Goal: Information Seeking & Learning: Understand process/instructions

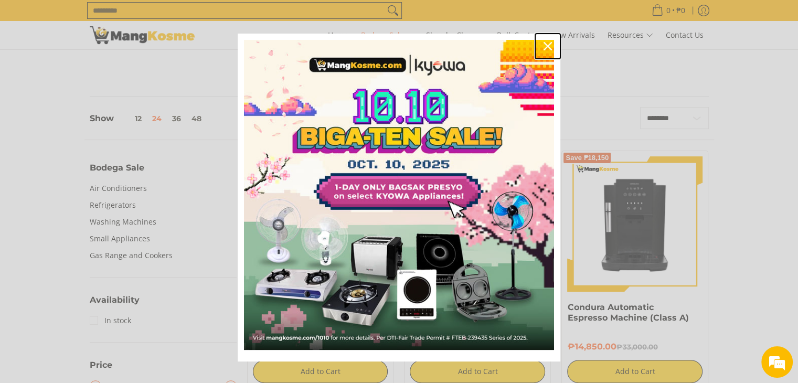
click at [545, 45] on icon "close icon" at bounding box center [548, 46] width 8 height 8
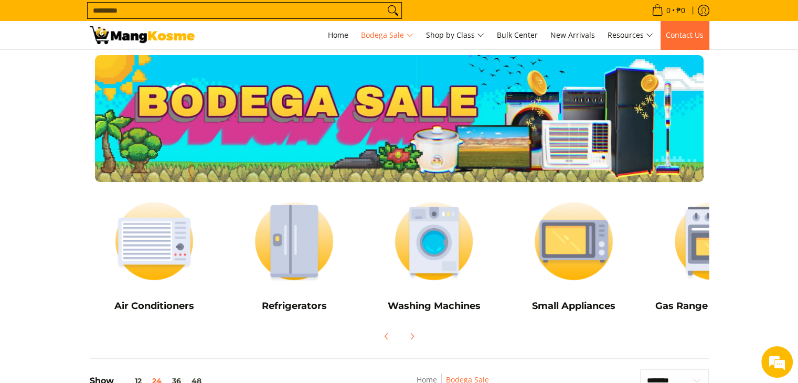
click at [695, 36] on span "Contact Us" at bounding box center [685, 35] width 38 height 10
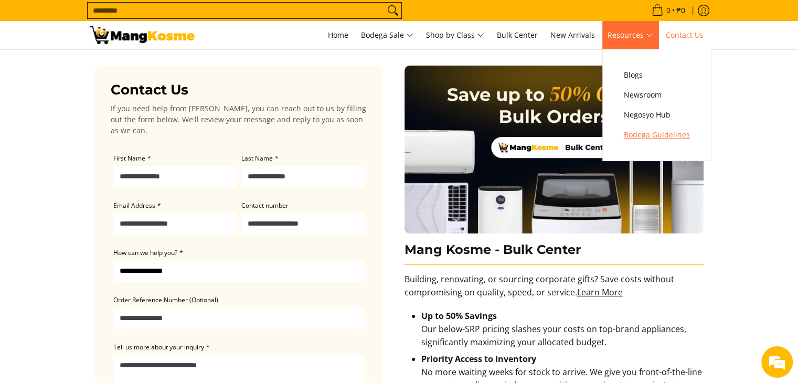
click at [663, 133] on span "Bodega Guidelines" at bounding box center [657, 135] width 66 height 13
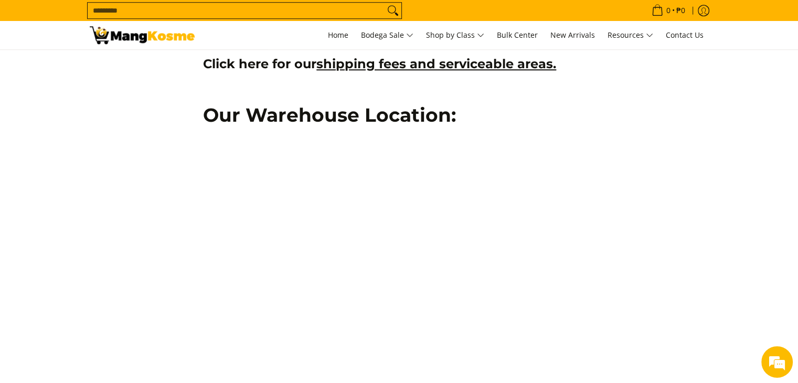
scroll to position [840, 0]
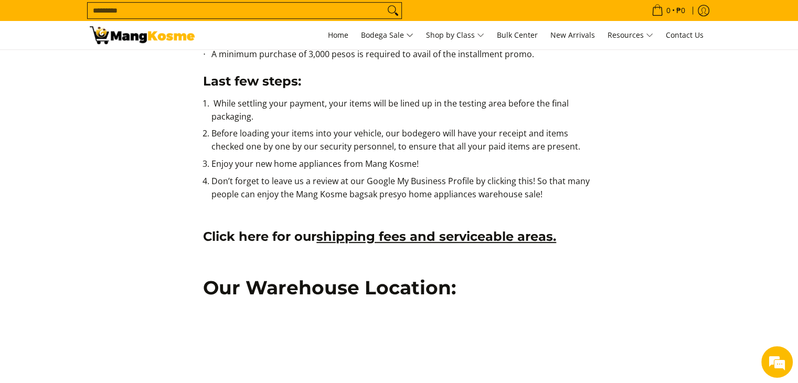
scroll to position [682, 0]
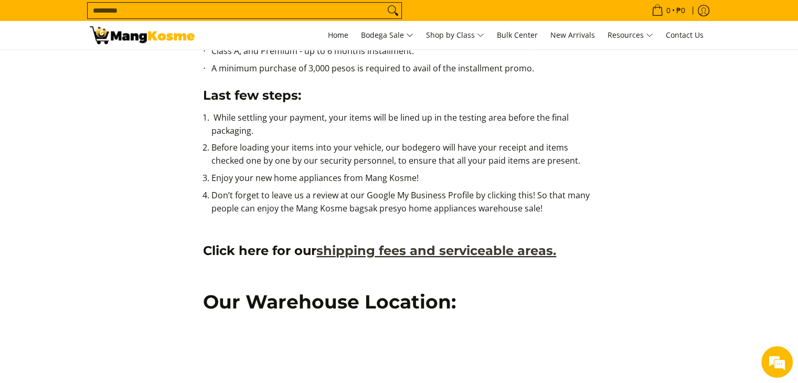
click at [372, 255] on link "shipping fees and serviceable areas." at bounding box center [437, 250] width 240 height 15
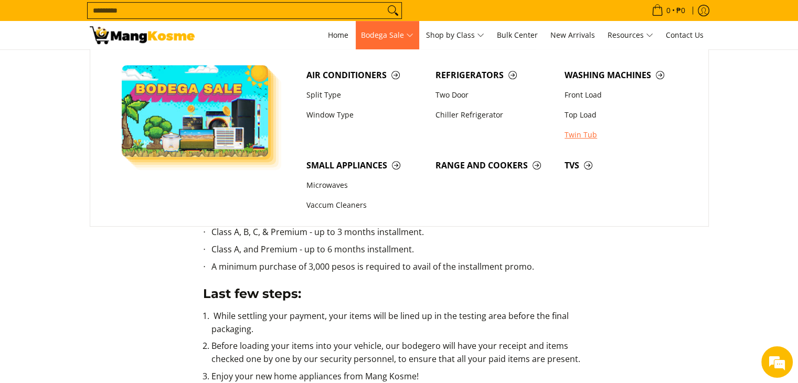
scroll to position [315, 0]
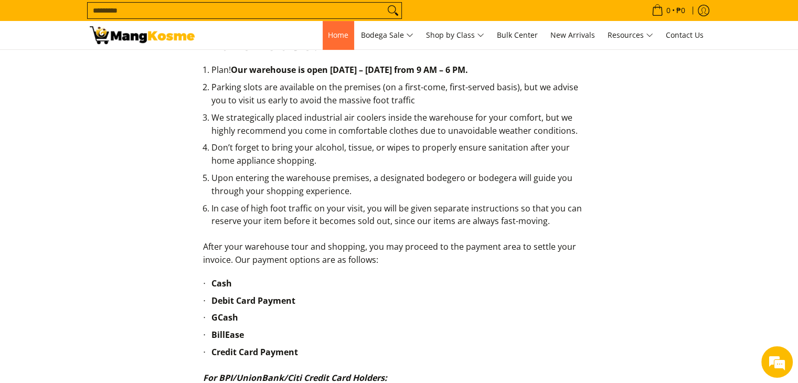
click at [332, 36] on span "Home" at bounding box center [338, 35] width 20 height 10
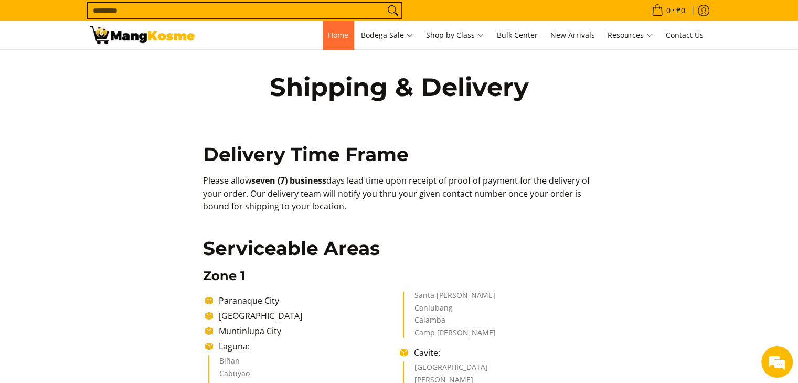
click at [334, 35] on span "Home" at bounding box center [338, 35] width 20 height 10
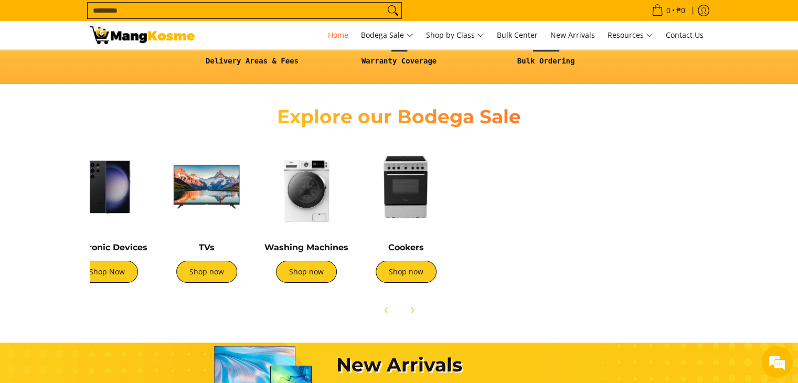
scroll to position [0, 326]
drag, startPoint x: 638, startPoint y: 194, endPoint x: 313, endPoint y: 206, distance: 325.2
click at [313, 206] on img at bounding box center [306, 186] width 89 height 89
click at [422, 200] on img at bounding box center [406, 186] width 89 height 89
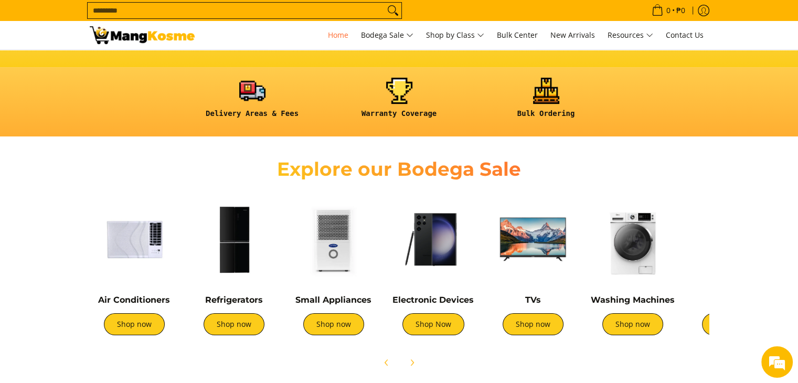
click at [149, 234] on img at bounding box center [134, 239] width 89 height 89
